Goal: Transaction & Acquisition: Purchase product/service

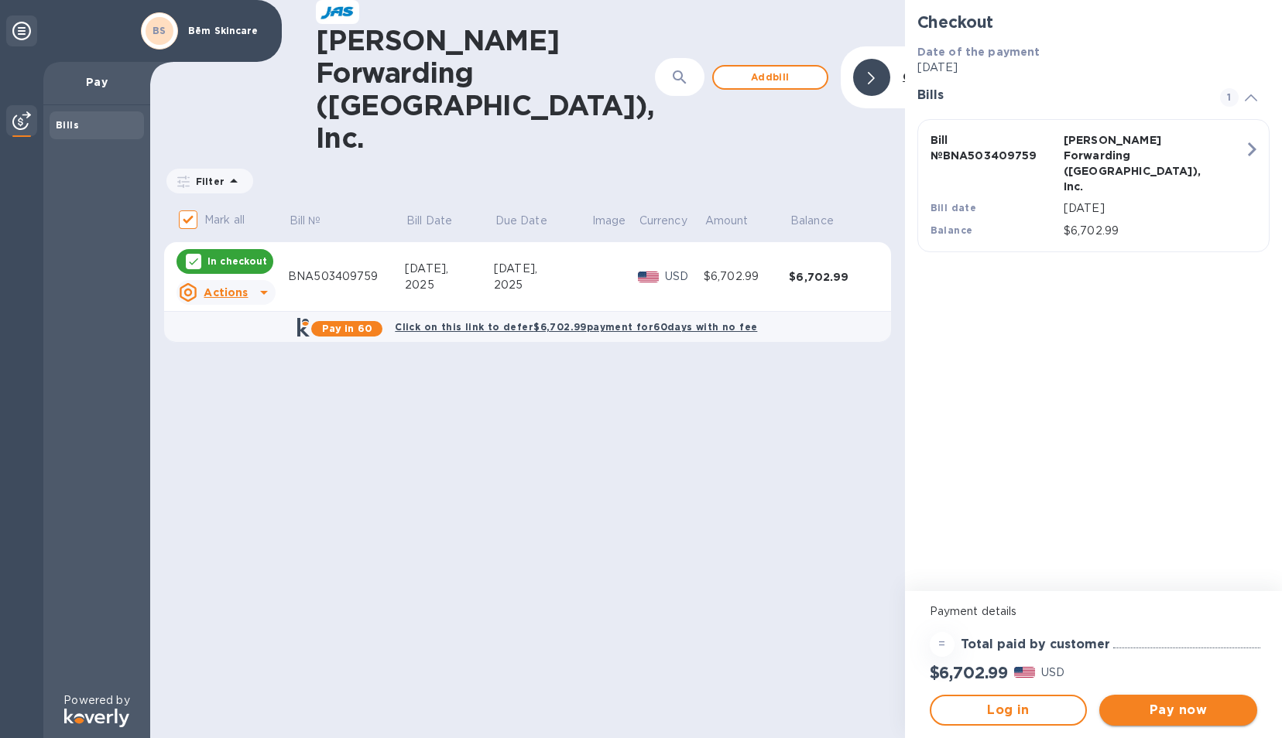
click at [1186, 716] on span "Pay now" at bounding box center [1177, 710] width 133 height 19
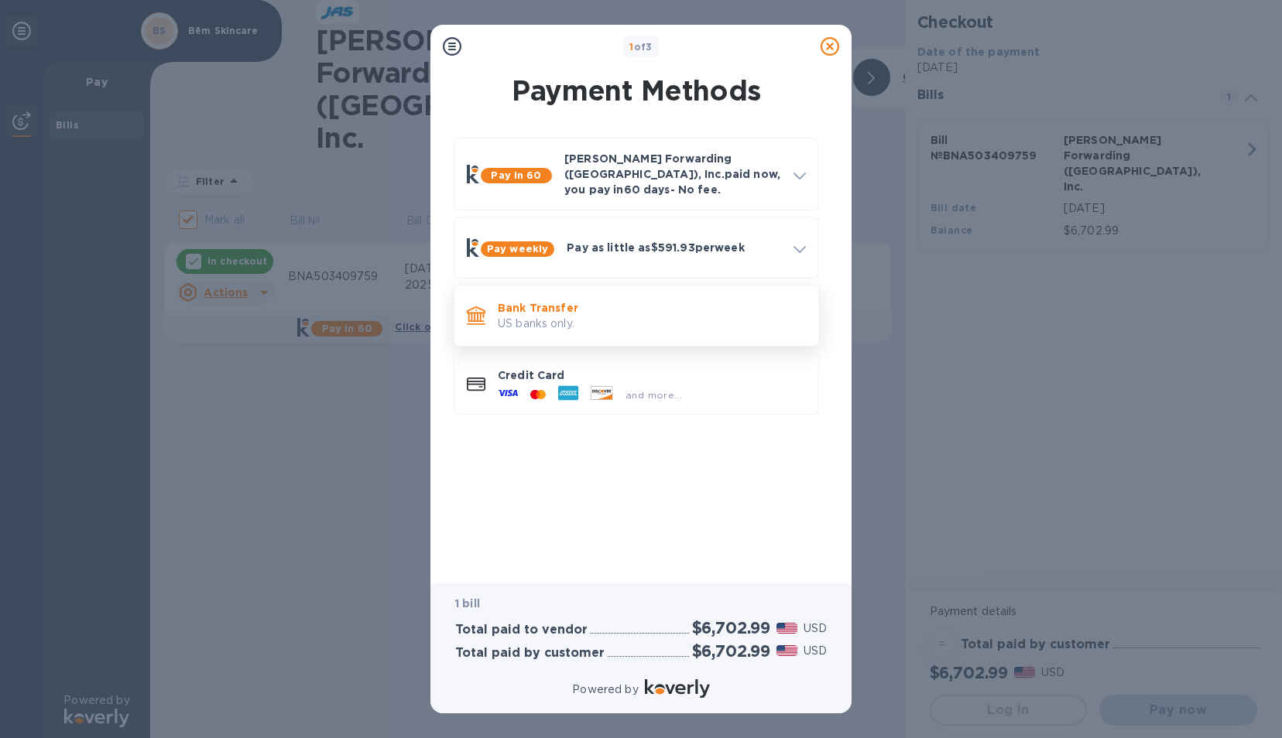
click at [624, 327] on div "Bank Transfer US banks only." at bounding box center [635, 316] width 351 height 48
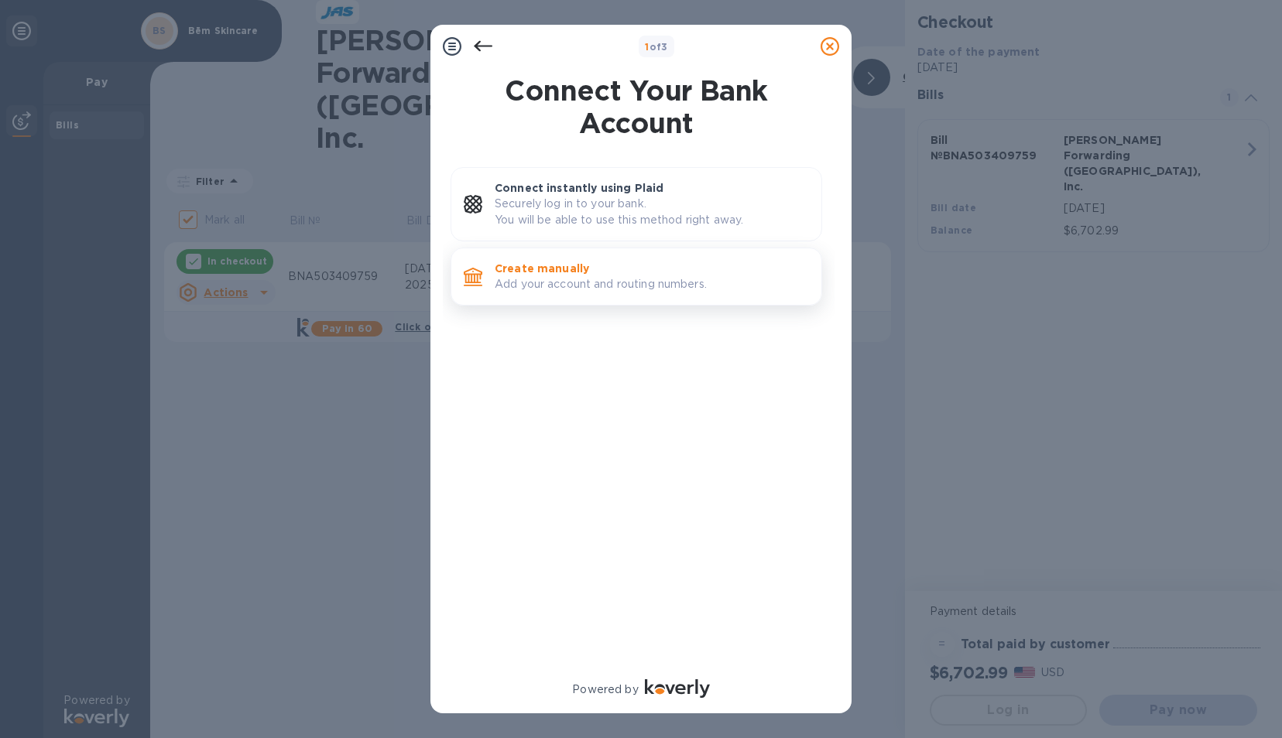
click at [597, 285] on p "Add your account and routing numbers." at bounding box center [652, 284] width 314 height 16
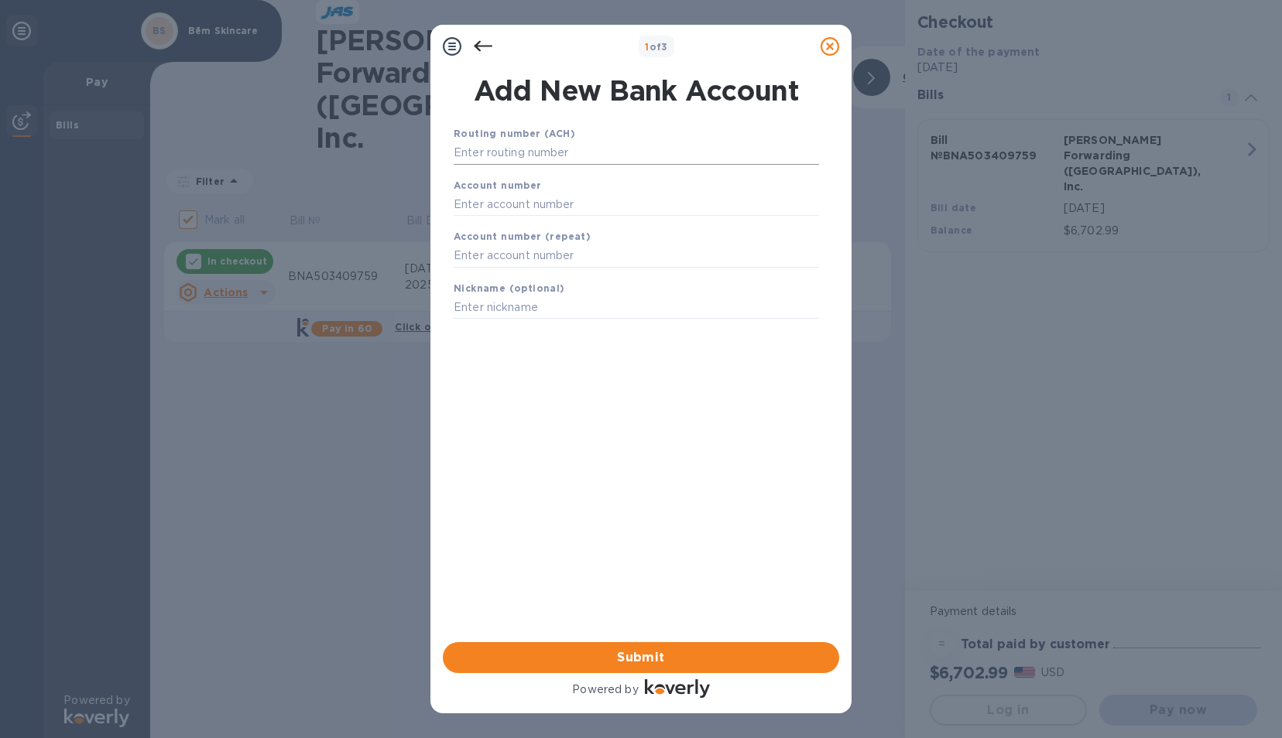
click at [537, 149] on input "text" at bounding box center [635, 153] width 365 height 23
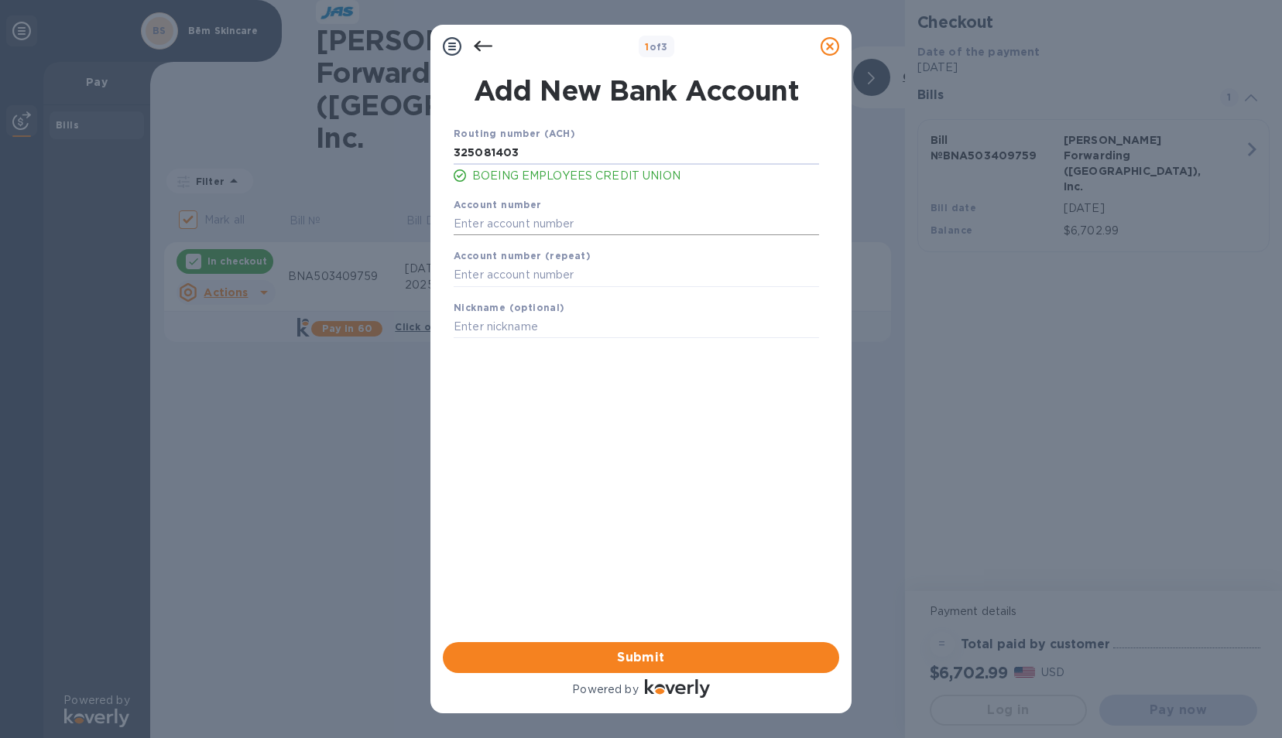
type input "325081403"
click at [542, 232] on input "text" at bounding box center [635, 223] width 365 height 23
type input "3630307565"
click at [536, 268] on input "text" at bounding box center [635, 275] width 365 height 23
type input "3630307565"
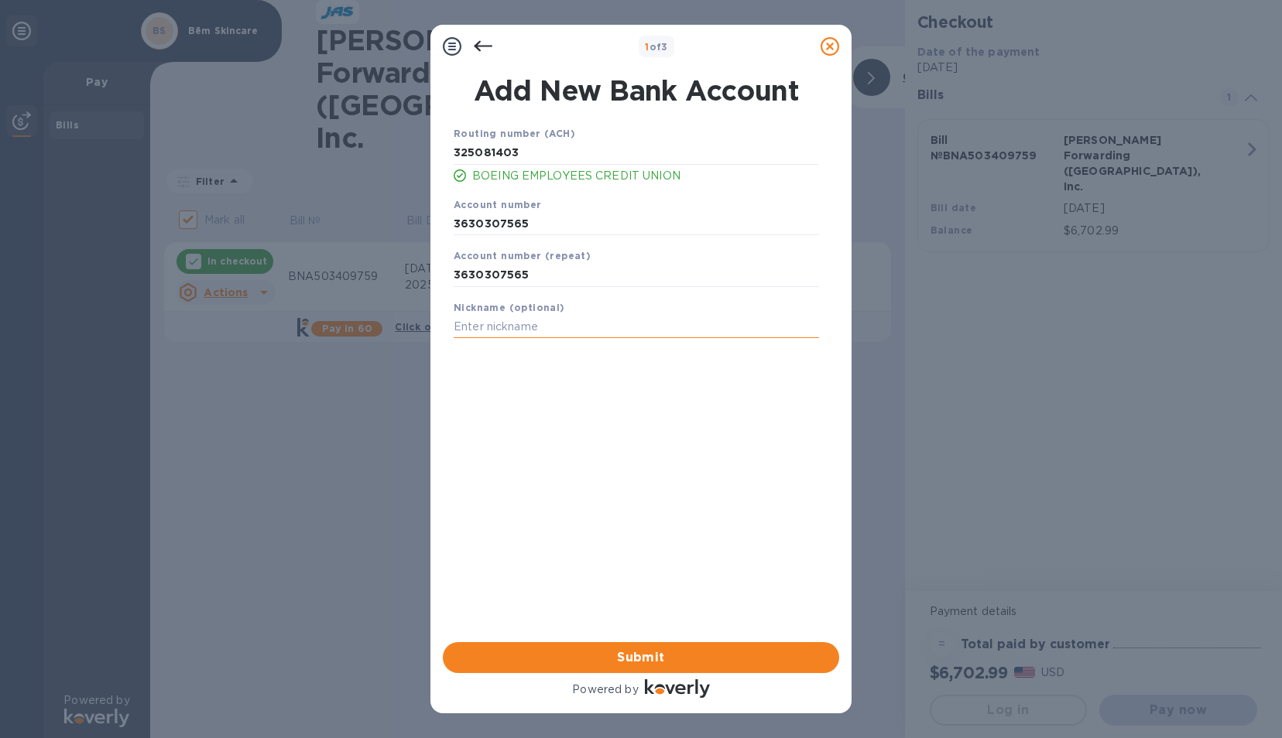
click at [541, 332] on input "text" at bounding box center [635, 327] width 365 height 23
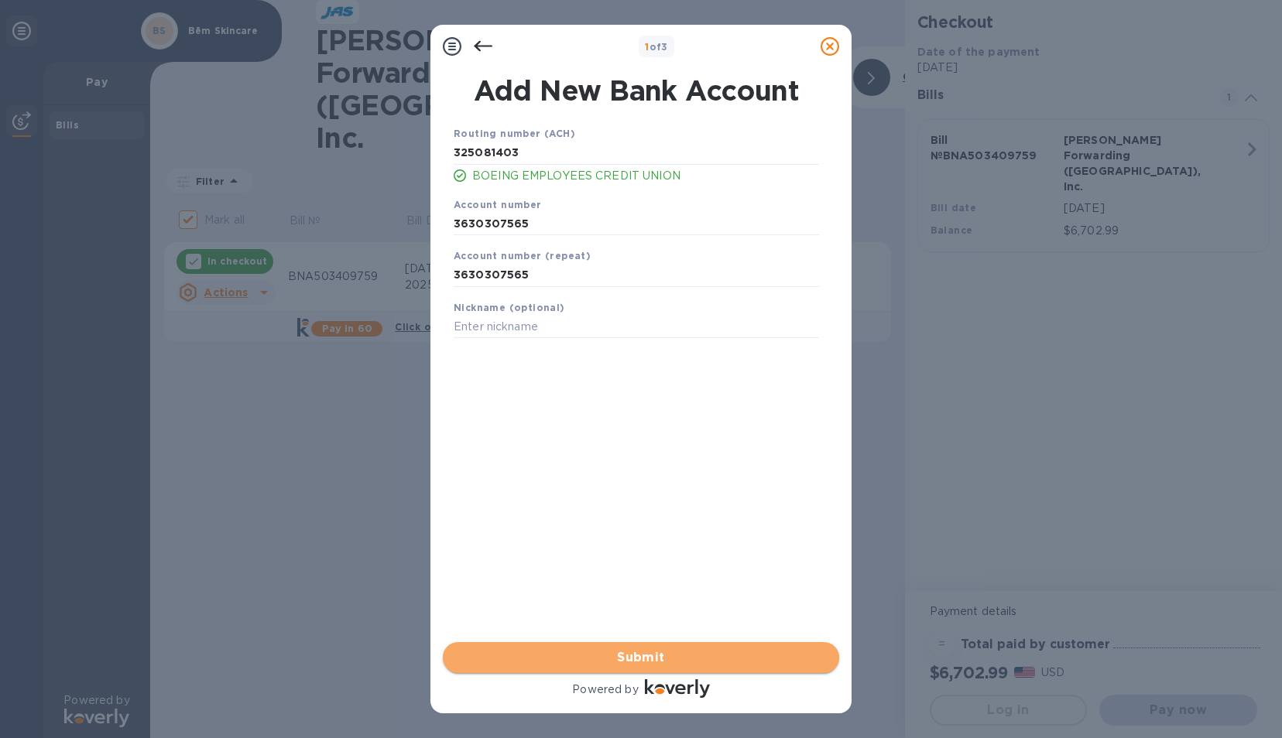
click at [672, 649] on span "Submit" at bounding box center [640, 658] width 371 height 19
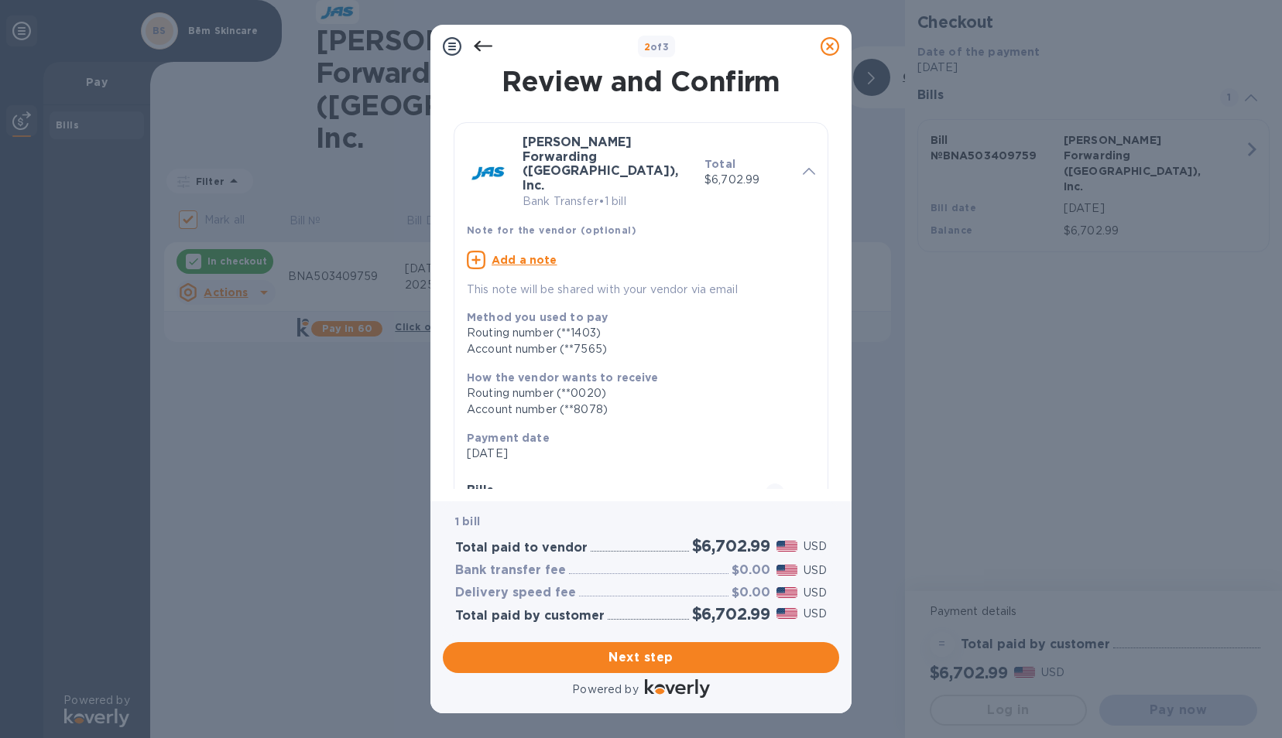
click at [605, 402] on div "Account number (**8078)" at bounding box center [635, 410] width 336 height 16
click at [790, 489] on icon at bounding box center [796, 492] width 12 height 7
drag, startPoint x: 839, startPoint y: 356, endPoint x: 851, endPoint y: 413, distance: 58.6
click at [851, 413] on div "2 of 3 Review and Confirm [PERSON_NAME] Forwarding ([GEOGRAPHIC_DATA]), Inc. Ba…" at bounding box center [641, 369] width 1282 height 738
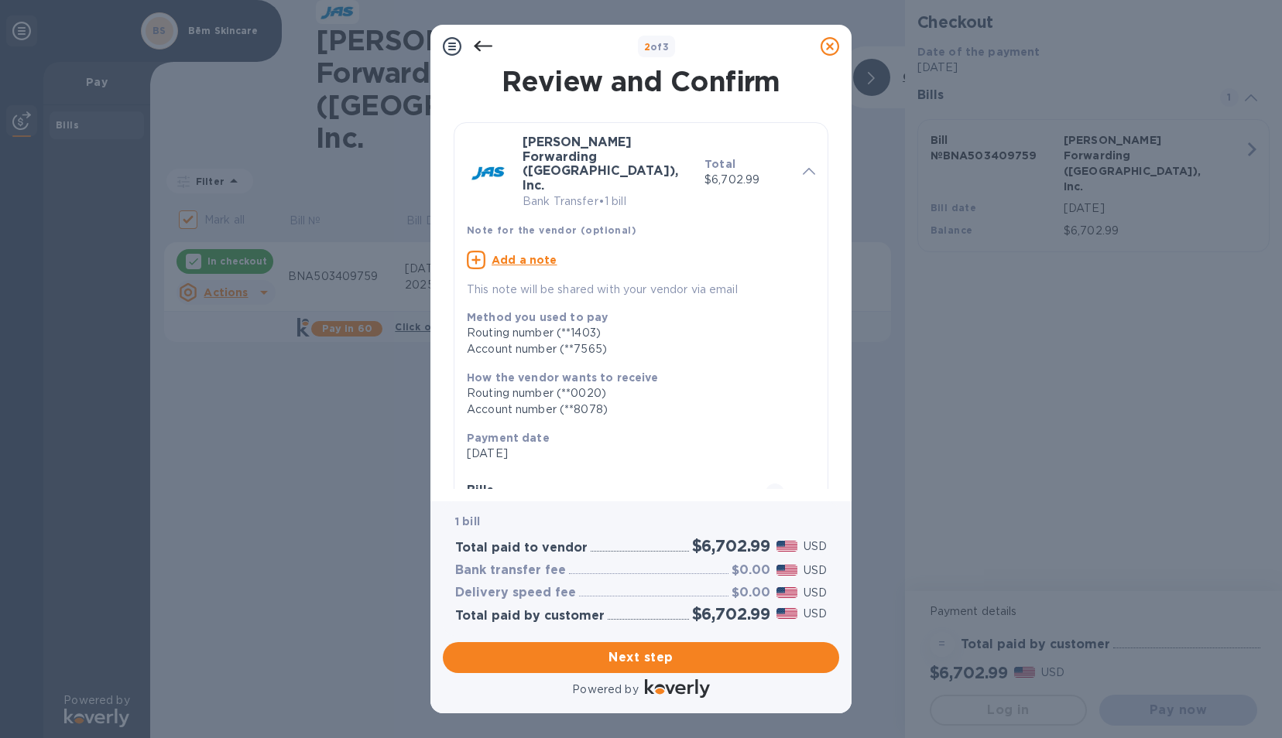
drag, startPoint x: 851, startPoint y: 413, endPoint x: 757, endPoint y: 337, distance: 121.6
click at [757, 364] on div "How the vendor wants to receive Routing number (**0020) Account number (**8078)" at bounding box center [634, 394] width 348 height 60
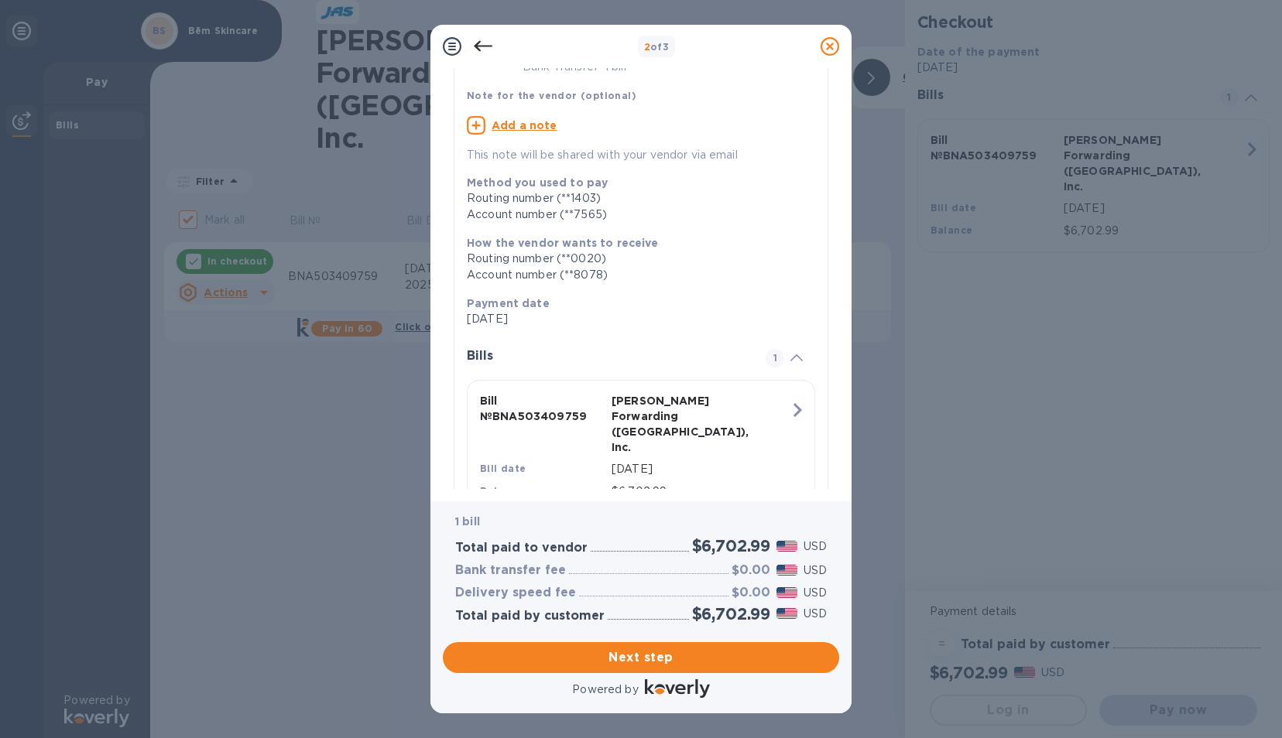
scroll to position [136, 0]
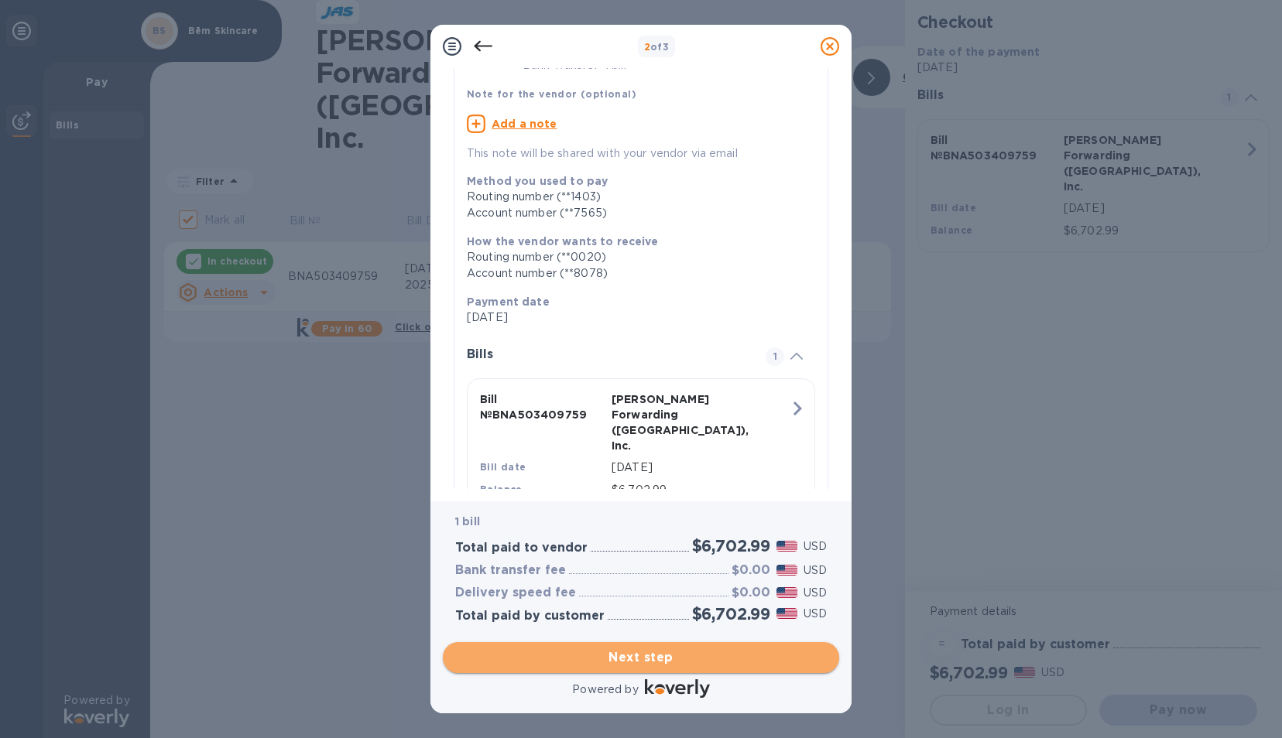
click at [652, 659] on span "Next step" at bounding box center [640, 658] width 371 height 19
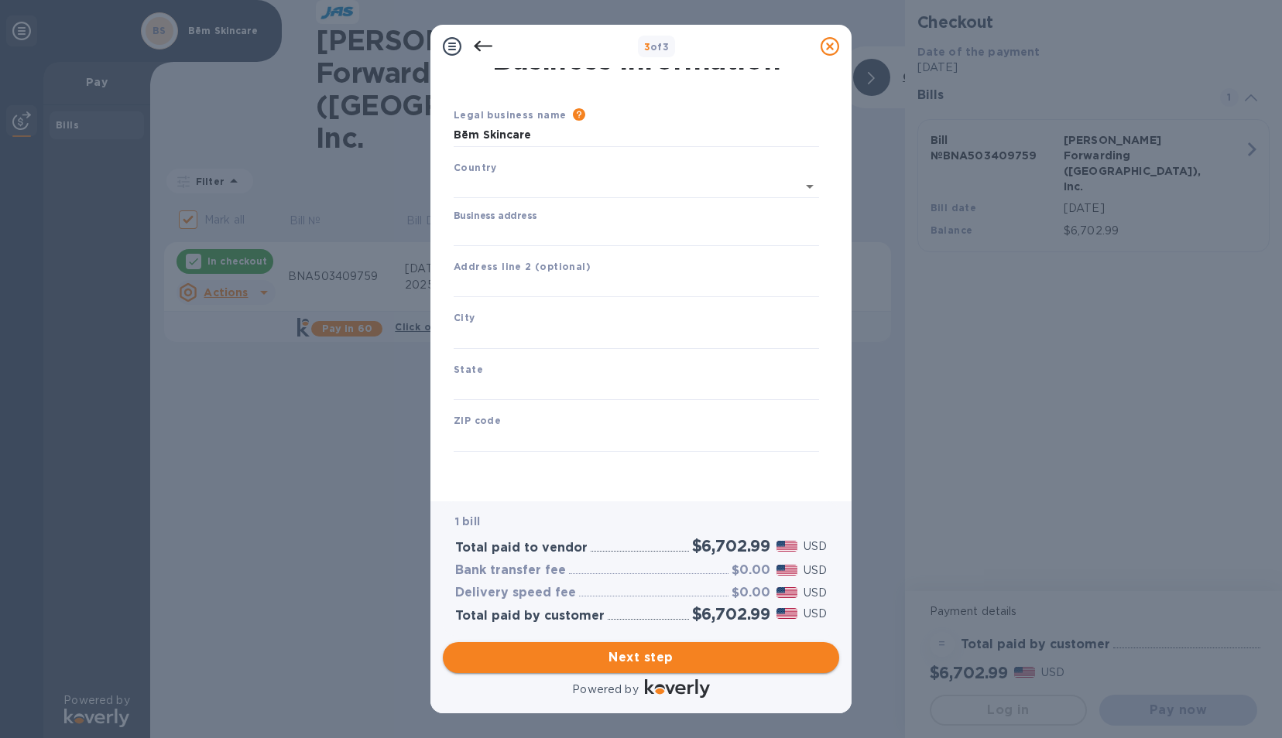
scroll to position [19, 0]
type input "[GEOGRAPHIC_DATA]"
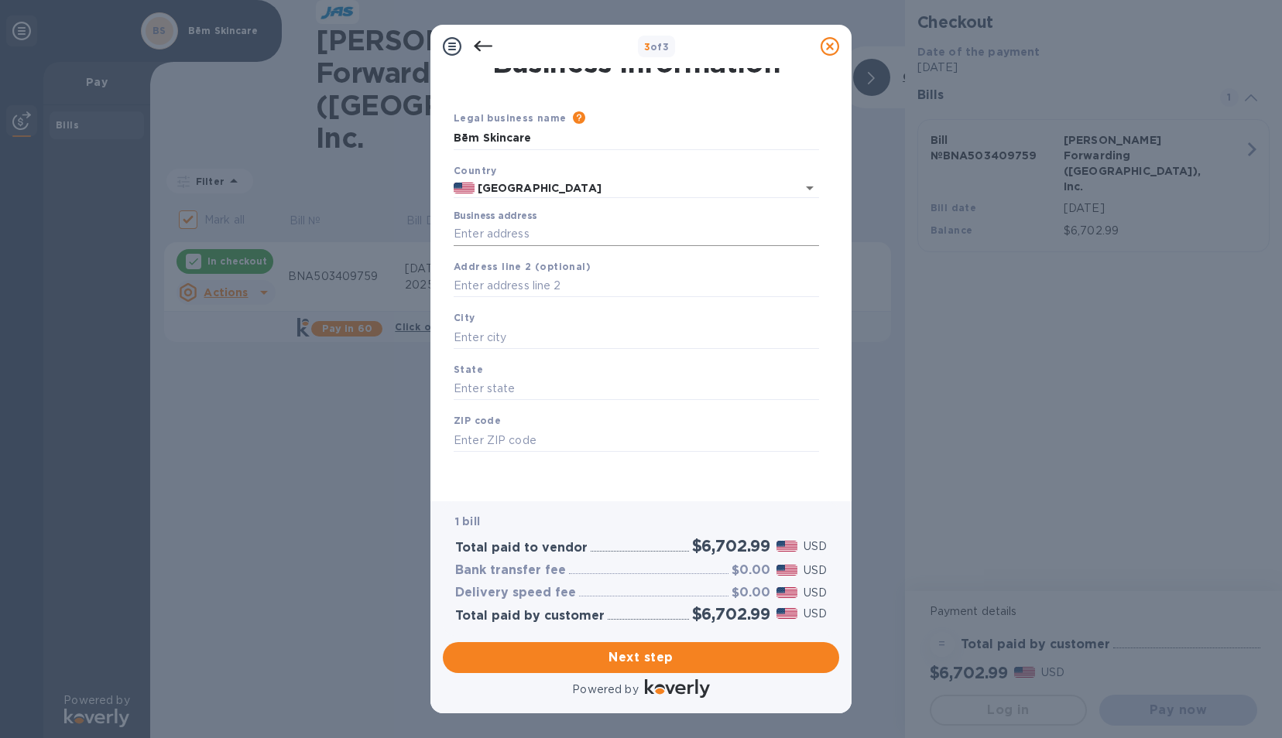
click at [519, 239] on input "Business address" at bounding box center [635, 234] width 365 height 23
click at [561, 235] on input "[STREET_ADDRESS]" at bounding box center [635, 234] width 365 height 23
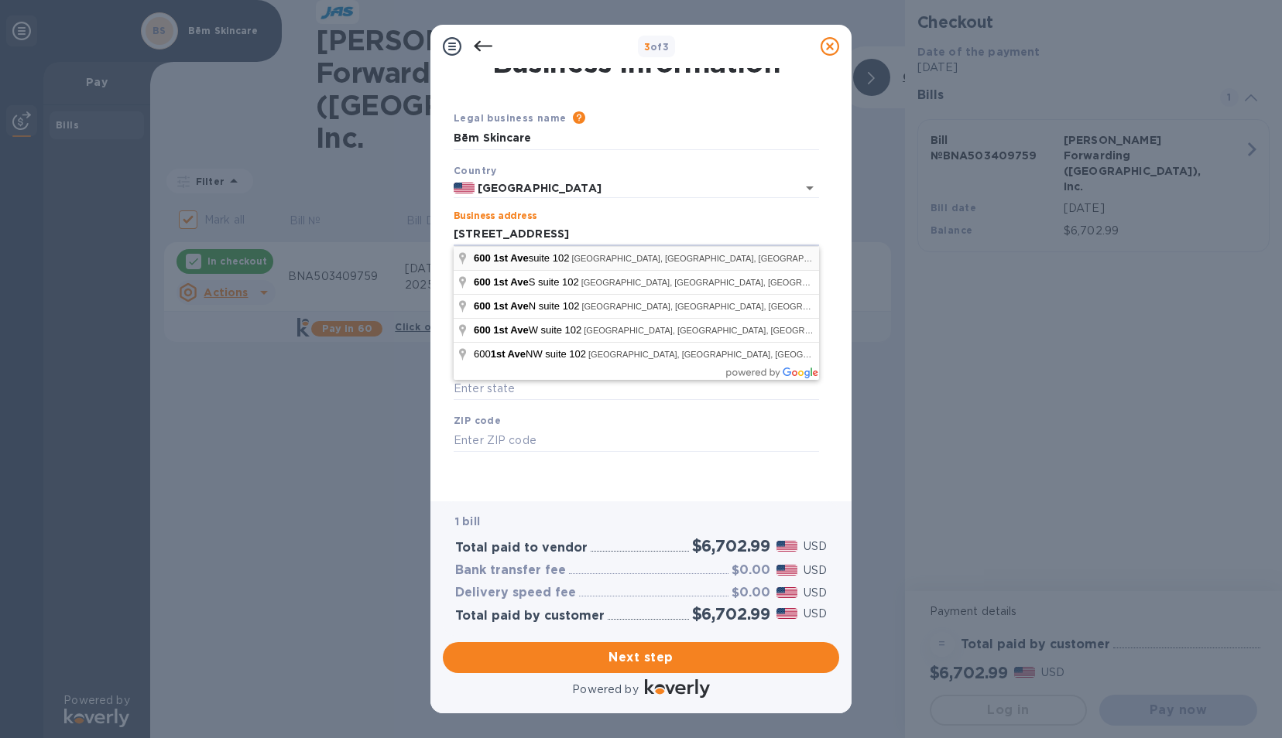
type input "[STREET_ADDRESS]"
type input "[GEOGRAPHIC_DATA]"
type input "WA"
type input "98104"
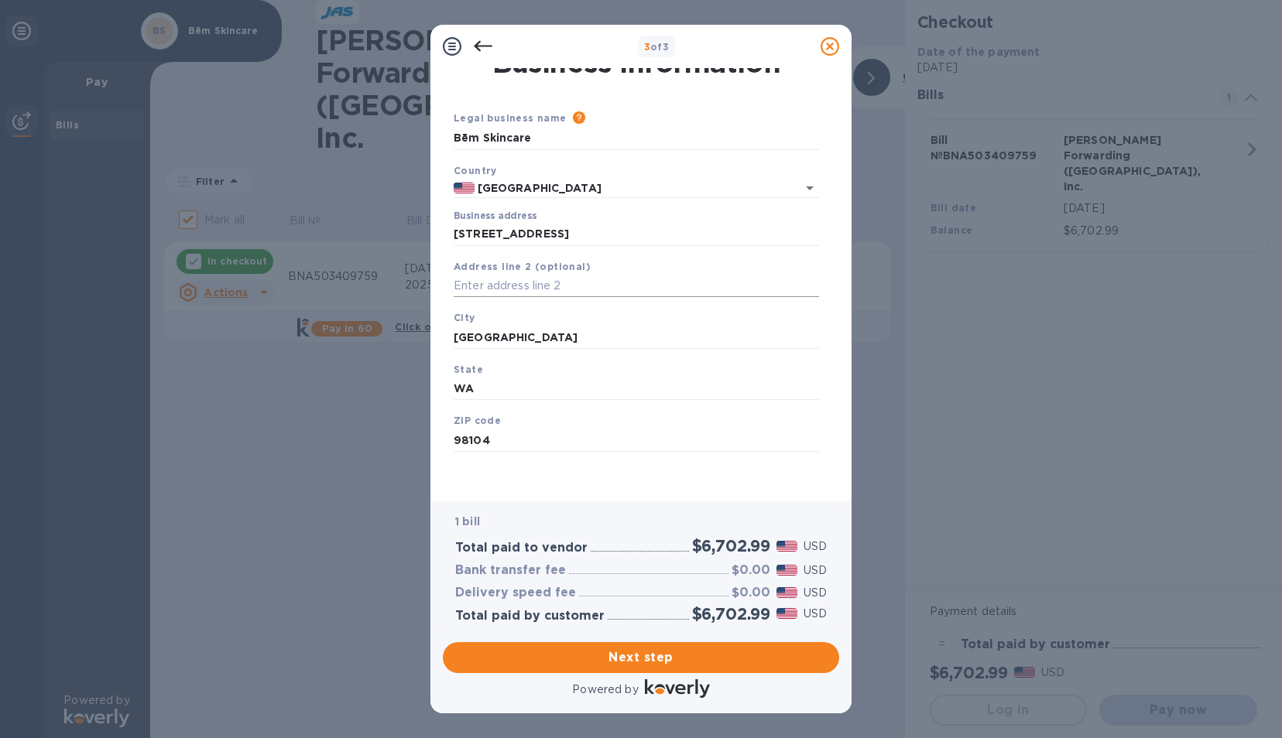
click at [530, 289] on input "text" at bounding box center [635, 286] width 365 height 23
type input "Suite 102"
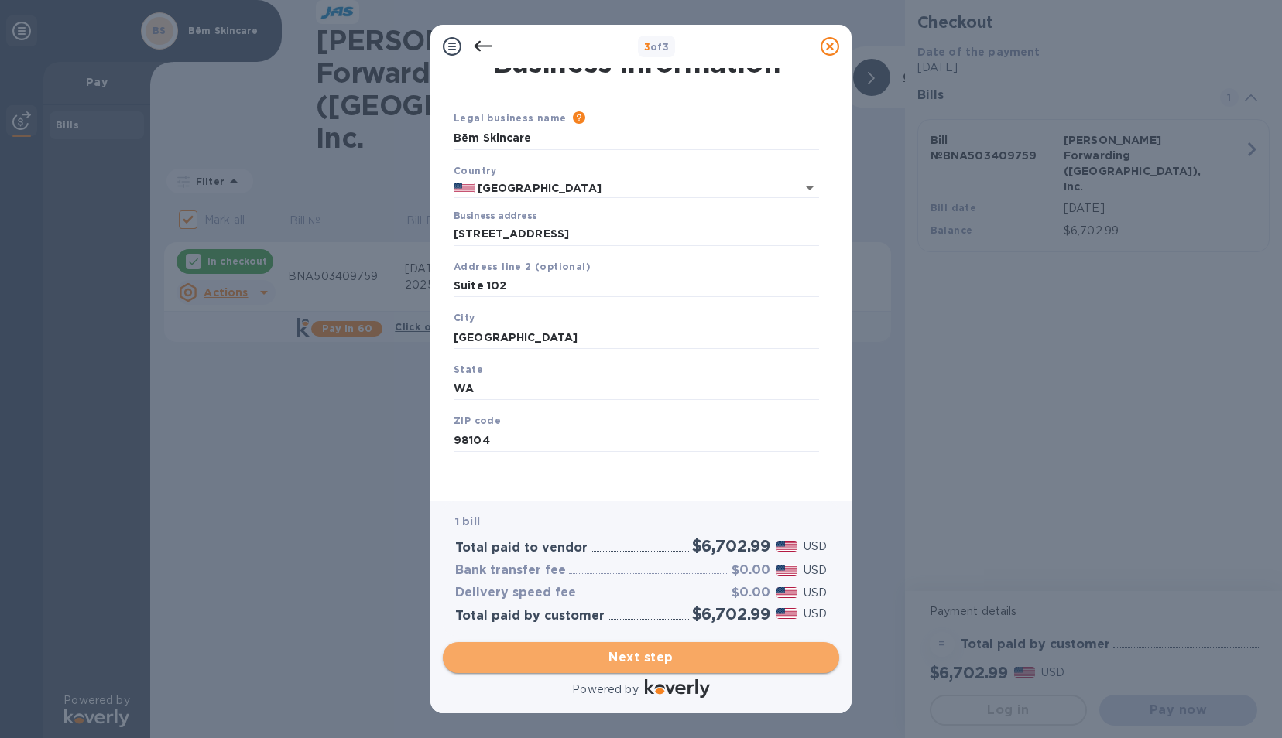
click at [680, 662] on span "Next step" at bounding box center [640, 658] width 371 height 19
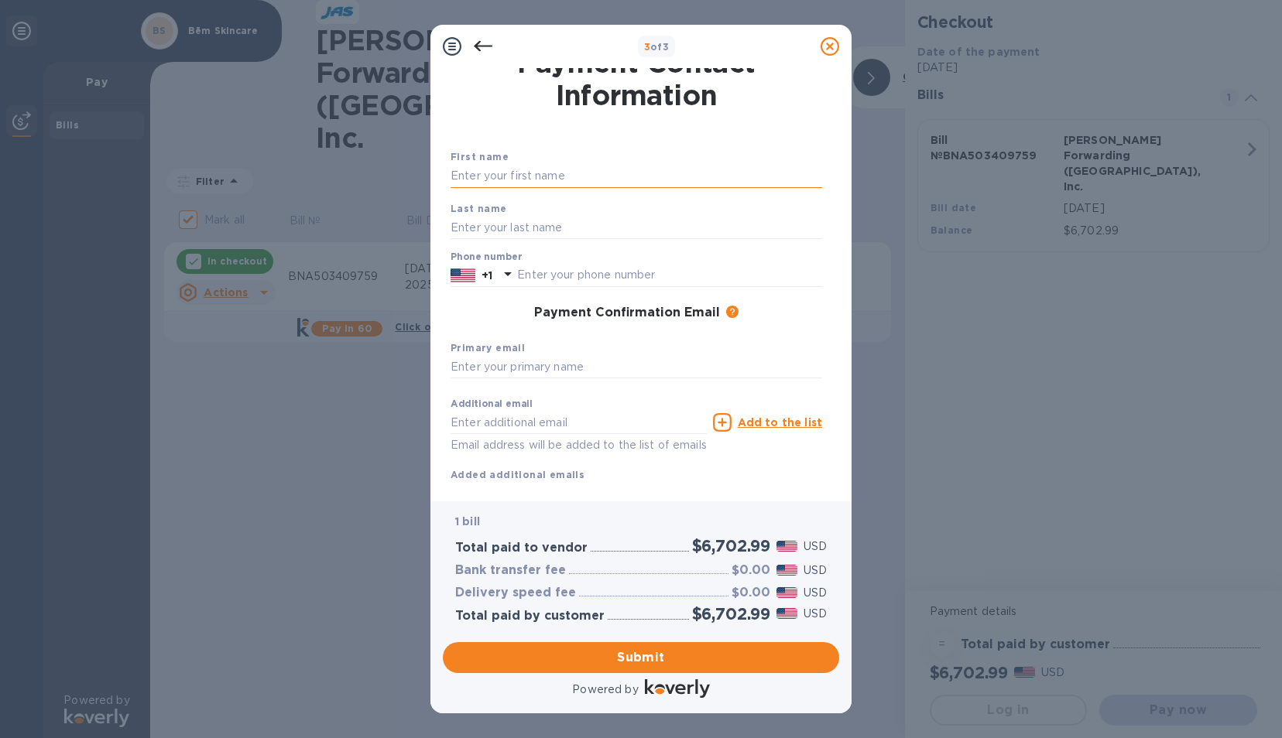
click at [476, 172] on input "text" at bounding box center [635, 176] width 371 height 23
type input "[PERSON_NAME]"
type input "2406225432"
type input "[EMAIL_ADDRESS][DOMAIN_NAME]"
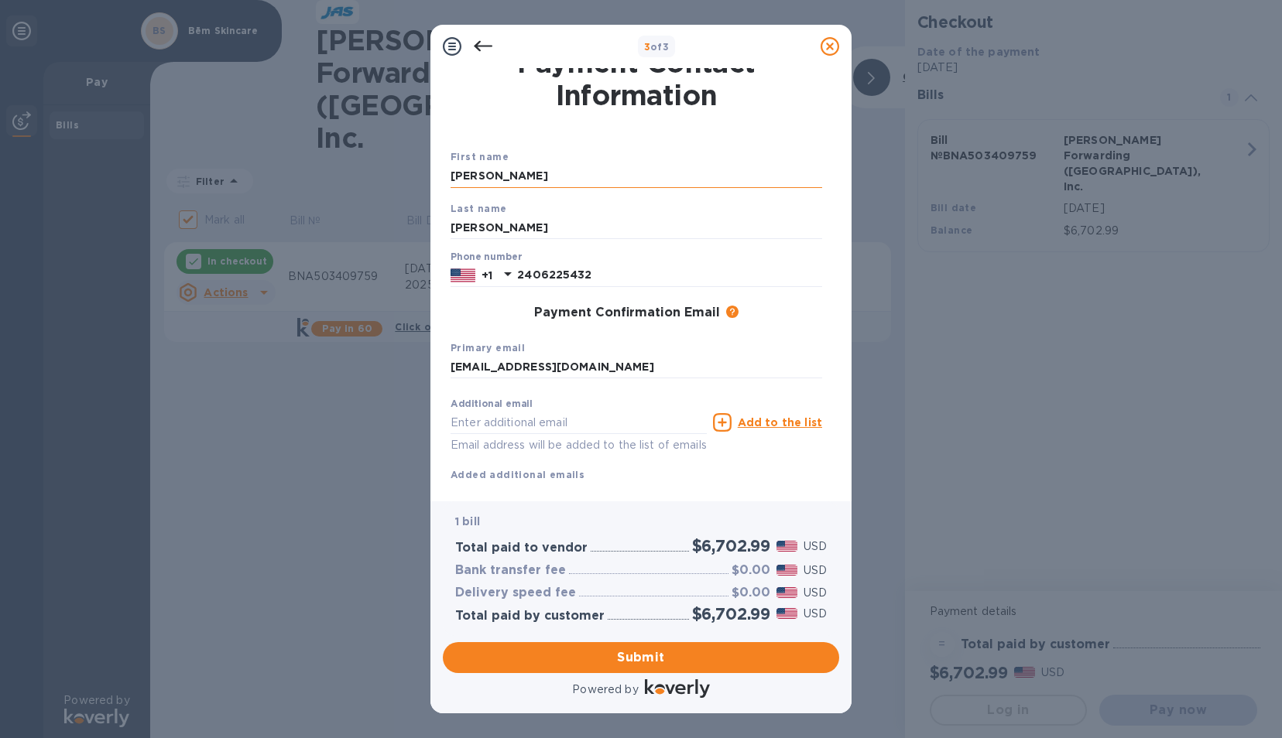
type input "[EMAIL_ADDRESS][DOMAIN_NAME]"
click at [452, 320] on div "Payment Confirmation Email The added email addresses will be used to send the p…" at bounding box center [635, 313] width 371 height 15
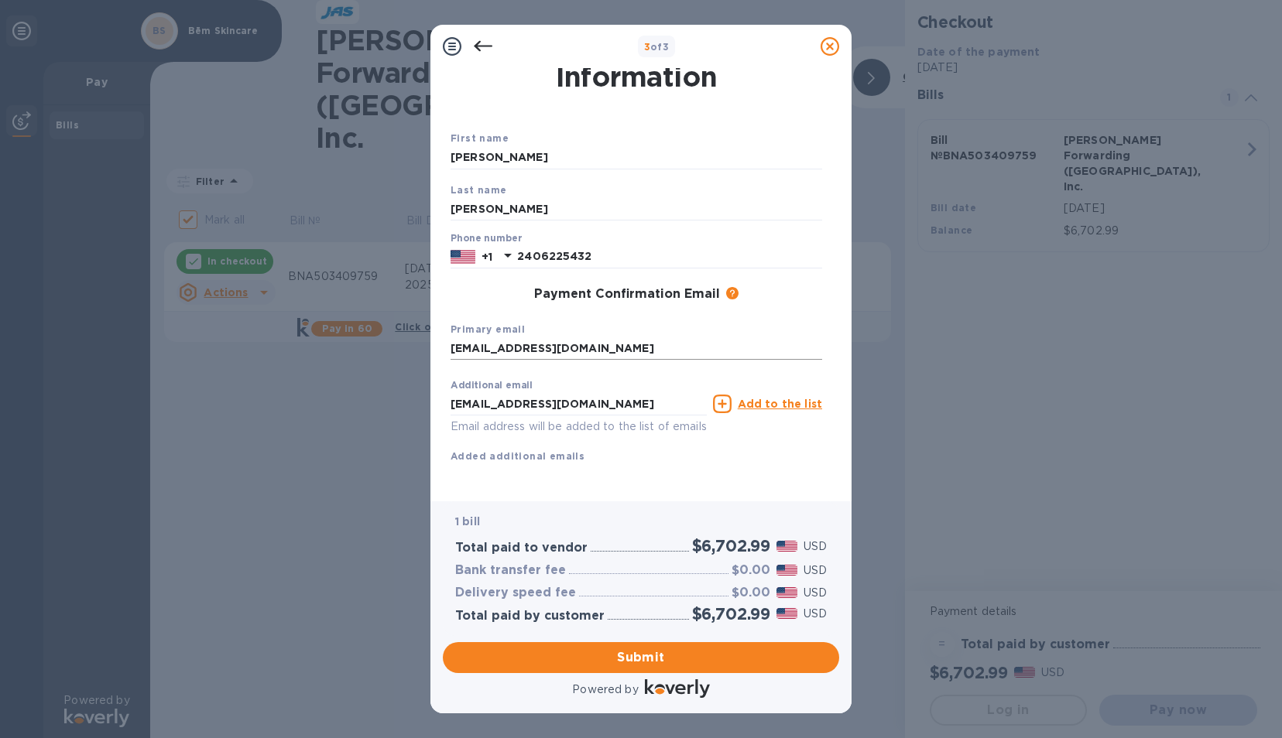
scroll to position [56, 0]
drag, startPoint x: 653, startPoint y: 388, endPoint x: 418, endPoint y: 391, distance: 235.3
click at [418, 391] on div "3 of 3 Payment Contact Information First name [PERSON_NAME] Last name [PERSON_N…" at bounding box center [641, 369] width 1282 height 738
click at [467, 471] on div "First name [PERSON_NAME] Last name [PERSON_NAME] Phone number [PHONE_NUMBER] Pa…" at bounding box center [635, 309] width 371 height 359
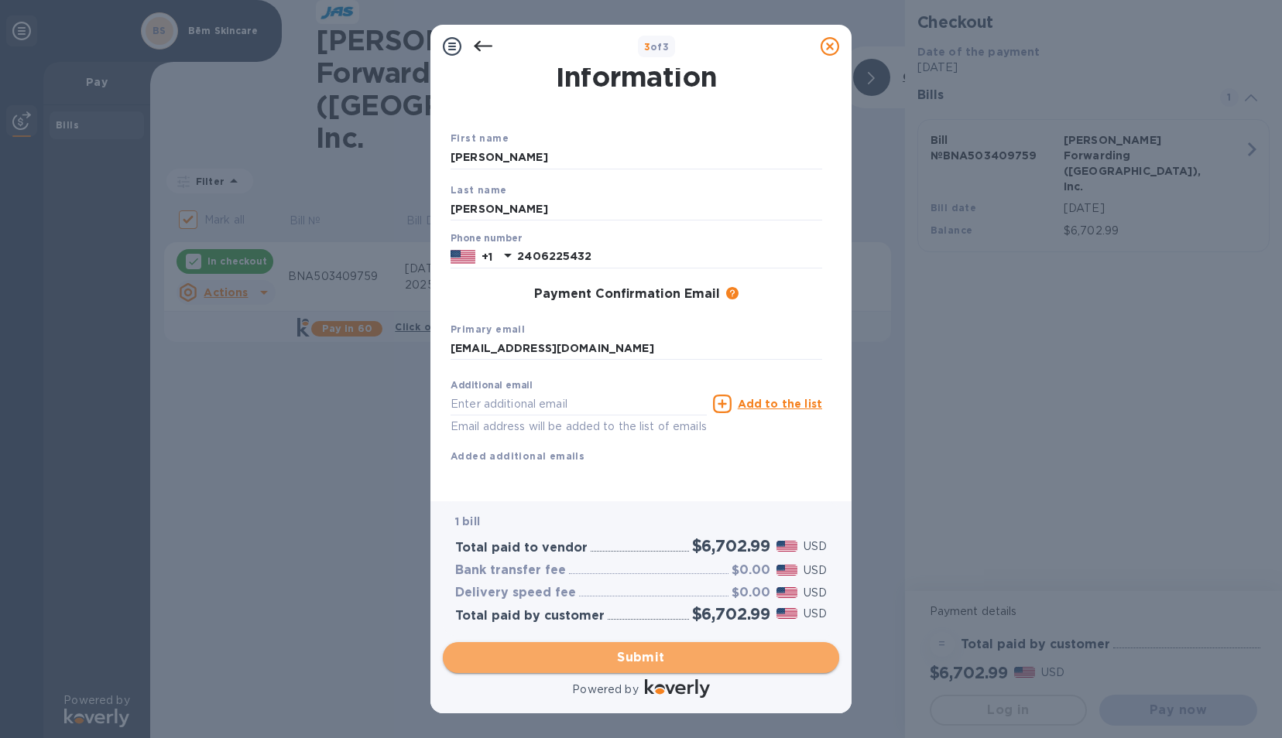
click at [621, 660] on span "Submit" at bounding box center [640, 658] width 371 height 19
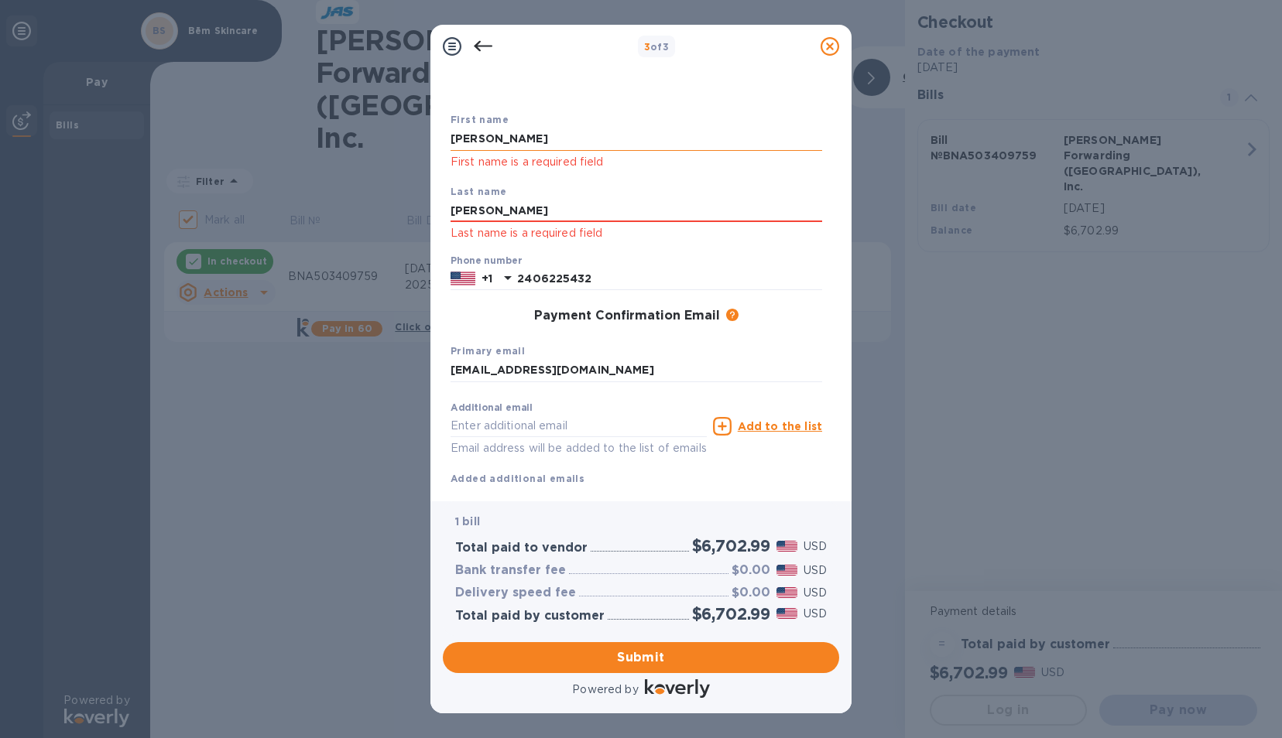
click at [511, 139] on input "[PERSON_NAME]" at bounding box center [635, 139] width 371 height 23
type input "[PERSON_NAME]"
drag, startPoint x: 465, startPoint y: 210, endPoint x: 478, endPoint y: 210, distance: 13.2
click at [465, 210] on input "[PERSON_NAME]" at bounding box center [635, 211] width 371 height 23
click at [513, 203] on input "[PERSON_NAME]" at bounding box center [635, 211] width 371 height 23
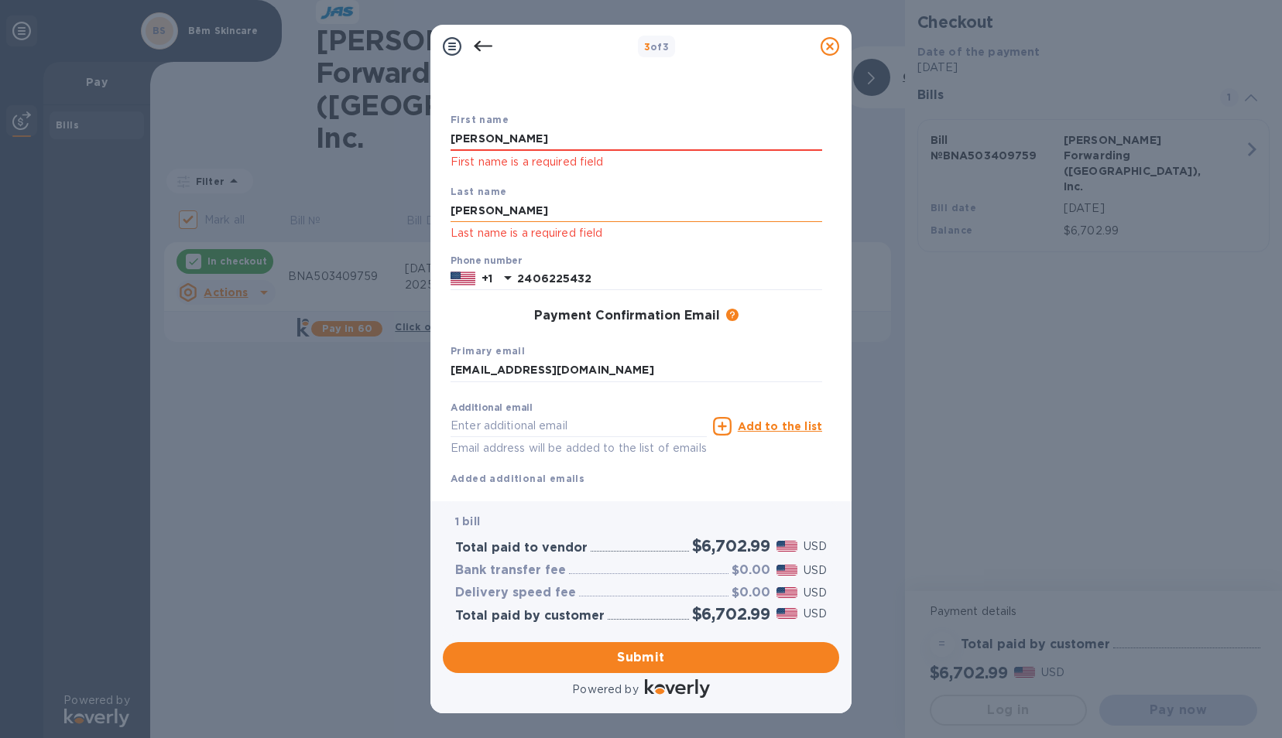
type input "[PERSON_NAME]"
click at [466, 375] on input "[EMAIL_ADDRESS][DOMAIN_NAME]" at bounding box center [635, 370] width 371 height 23
click at [599, 279] on input "2406225432" at bounding box center [669, 279] width 305 height 23
type input "2406225432"
drag, startPoint x: 517, startPoint y: 373, endPoint x: 529, endPoint y: 376, distance: 12.8
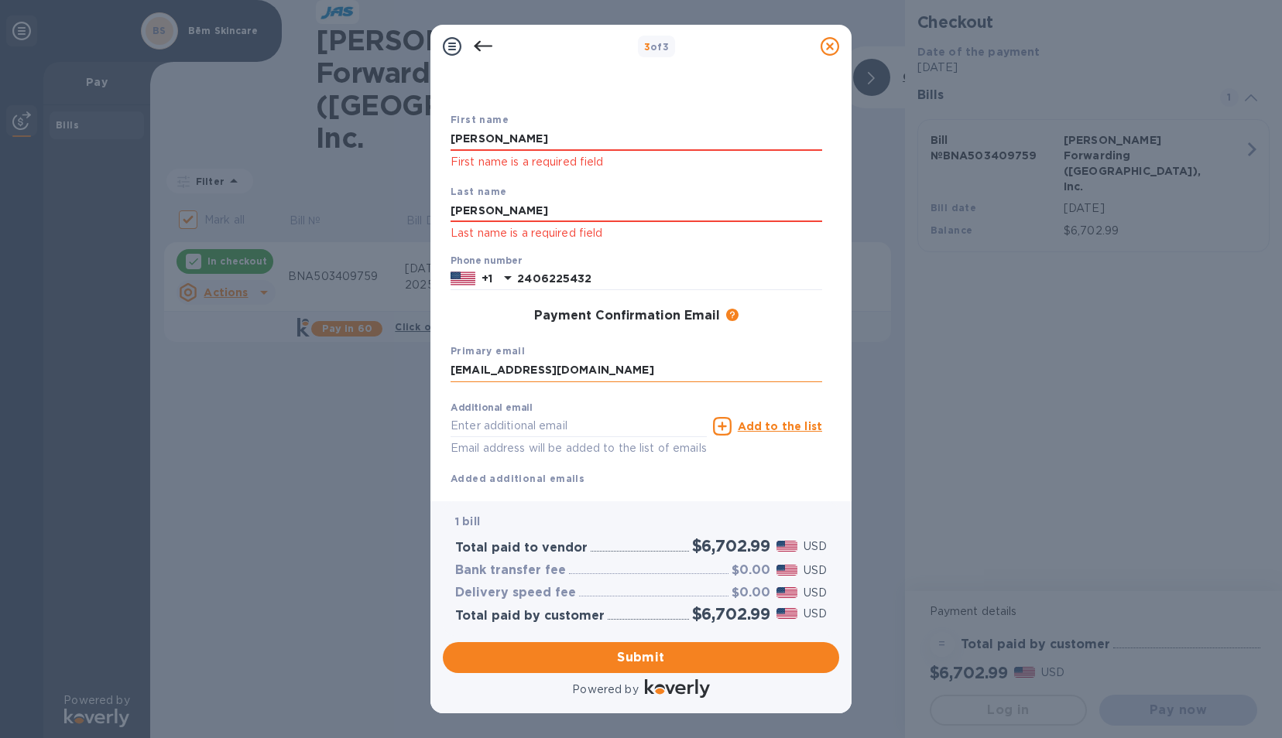
click at [517, 373] on input "[EMAIL_ADDRESS][DOMAIN_NAME]" at bounding box center [635, 370] width 371 height 23
click at [620, 376] on input "[EMAIL_ADDRESS][DOMAIN_NAME]" at bounding box center [635, 370] width 371 height 23
type input "[EMAIL_ADDRESS][DOMAIN_NAME]"
click at [645, 272] on input "2406225432" at bounding box center [669, 279] width 305 height 23
click at [447, 314] on div "First name [PERSON_NAME] First name is a required field Last name [PERSON_NAME]…" at bounding box center [636, 287] width 378 height 406
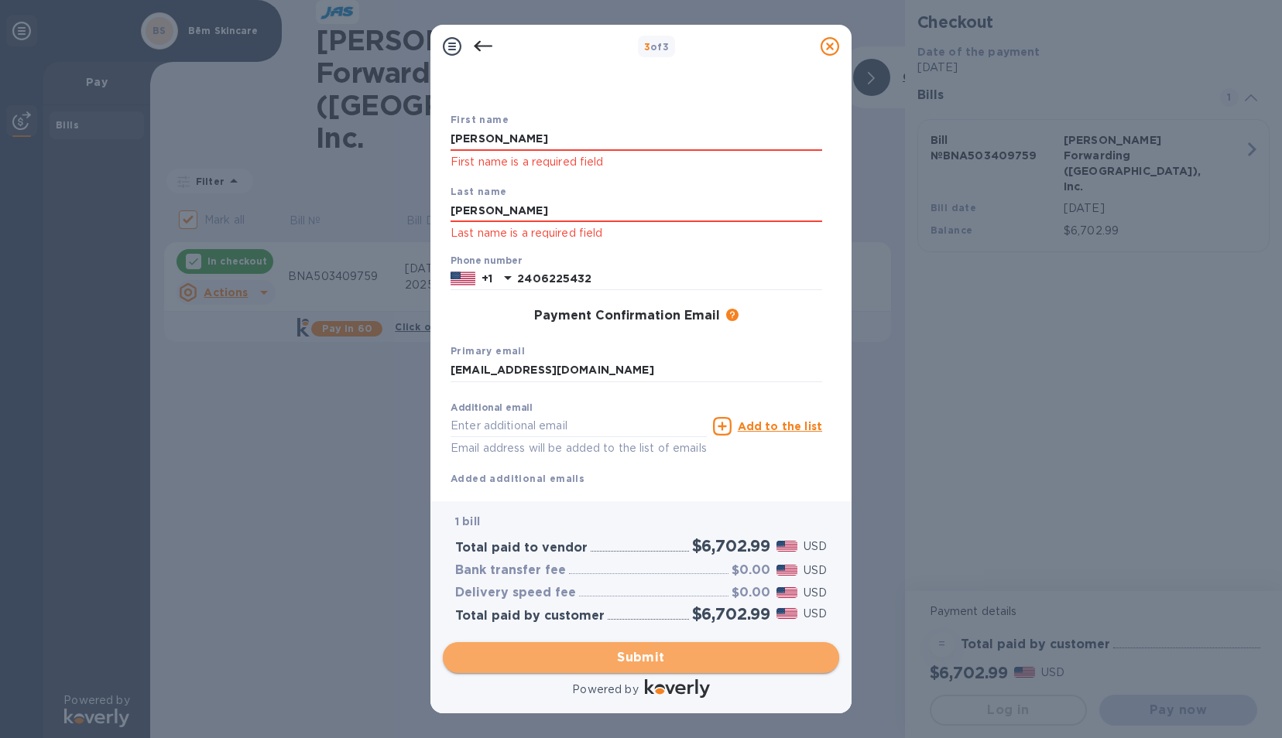
click at [669, 662] on span "Submit" at bounding box center [640, 658] width 371 height 19
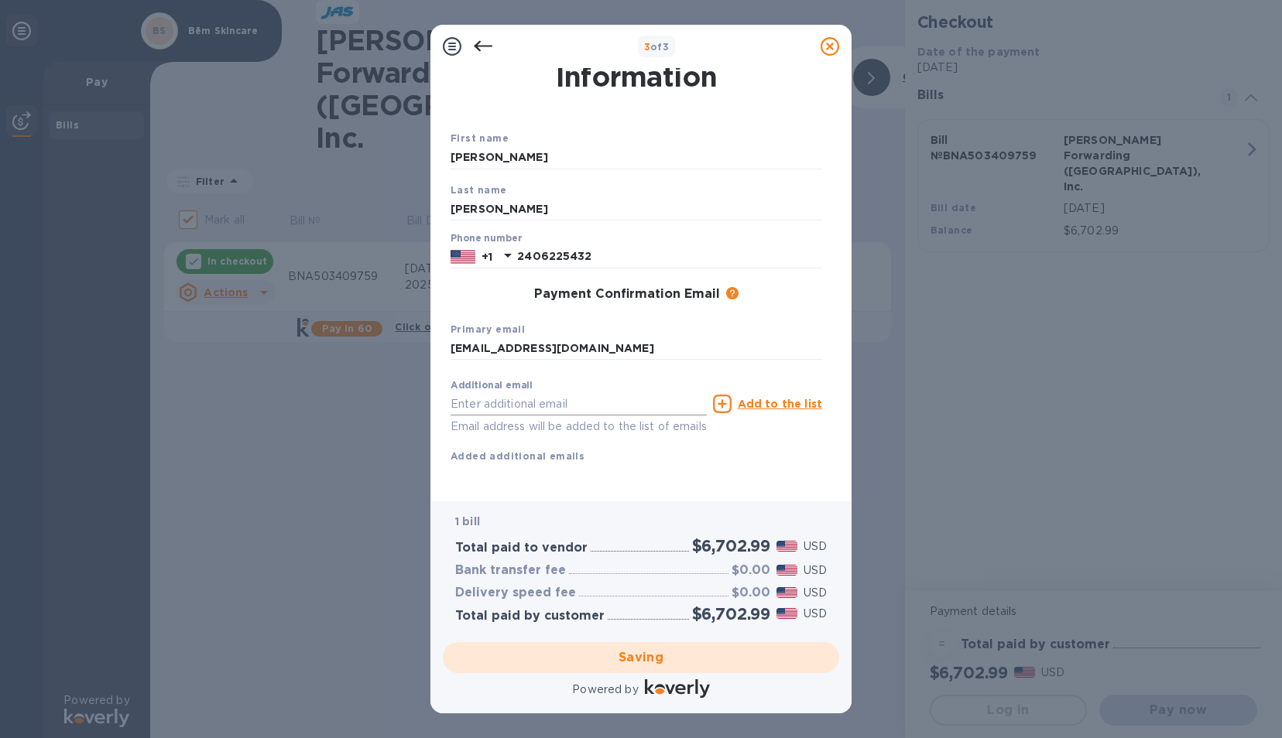
checkbox input "false"
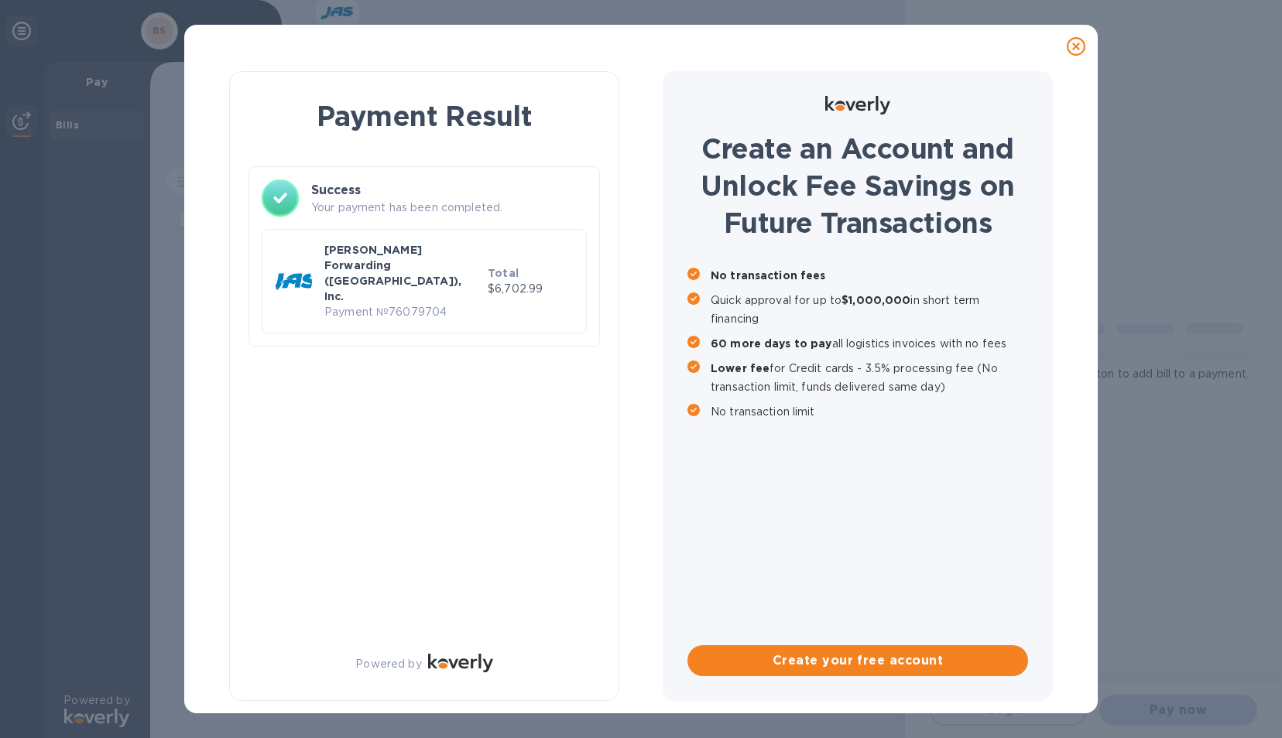
scroll to position [0, 0]
drag, startPoint x: 499, startPoint y: 265, endPoint x: 543, endPoint y: 268, distance: 44.2
click at [543, 281] on p "$6,702.99" at bounding box center [531, 289] width 86 height 16
copy p "6,702.99"
